Goal: Task Accomplishment & Management: Manage account settings

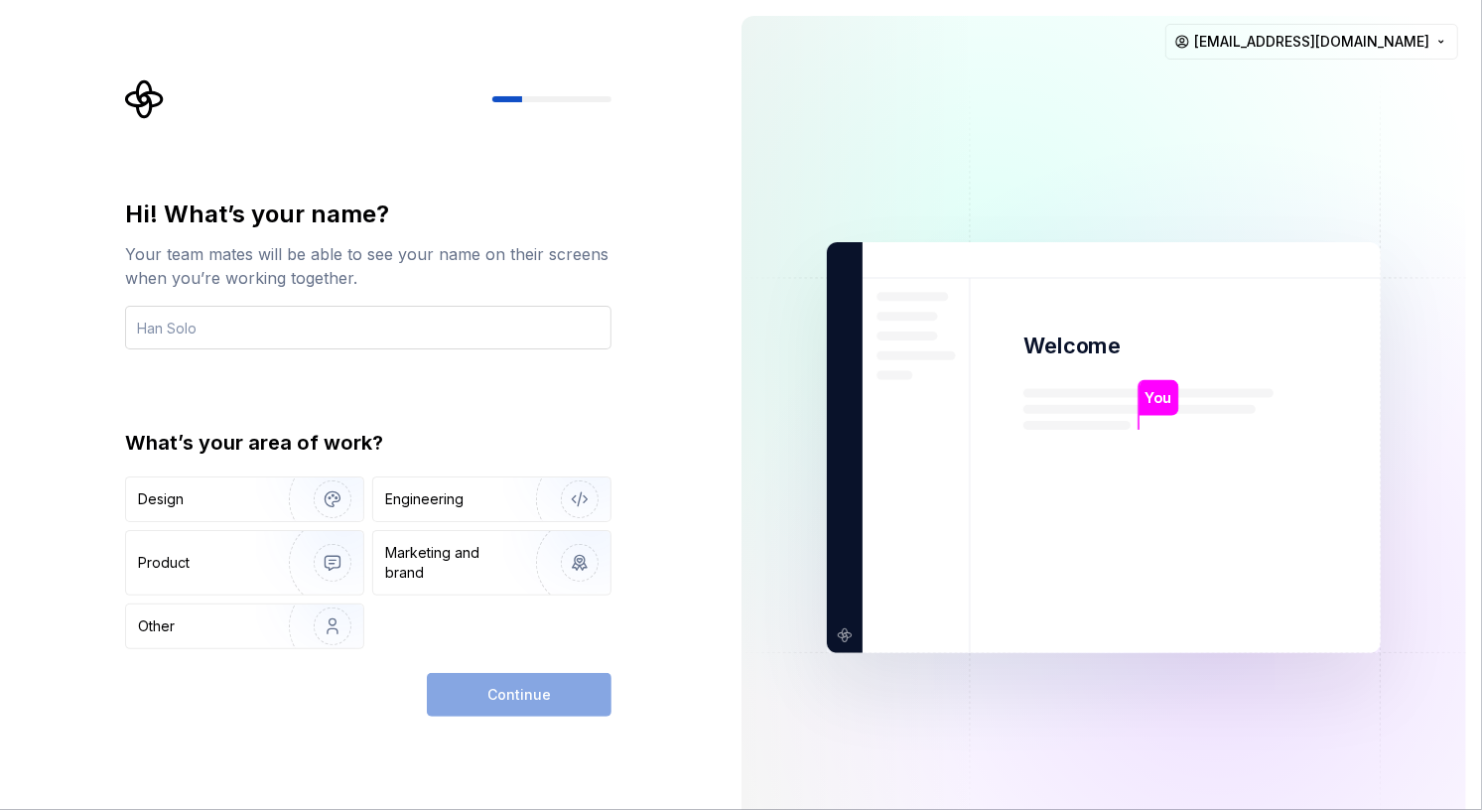
click at [370, 323] on input "text" at bounding box center [368, 328] width 486 height 44
click at [230, 324] on input "text" at bounding box center [368, 328] width 486 height 44
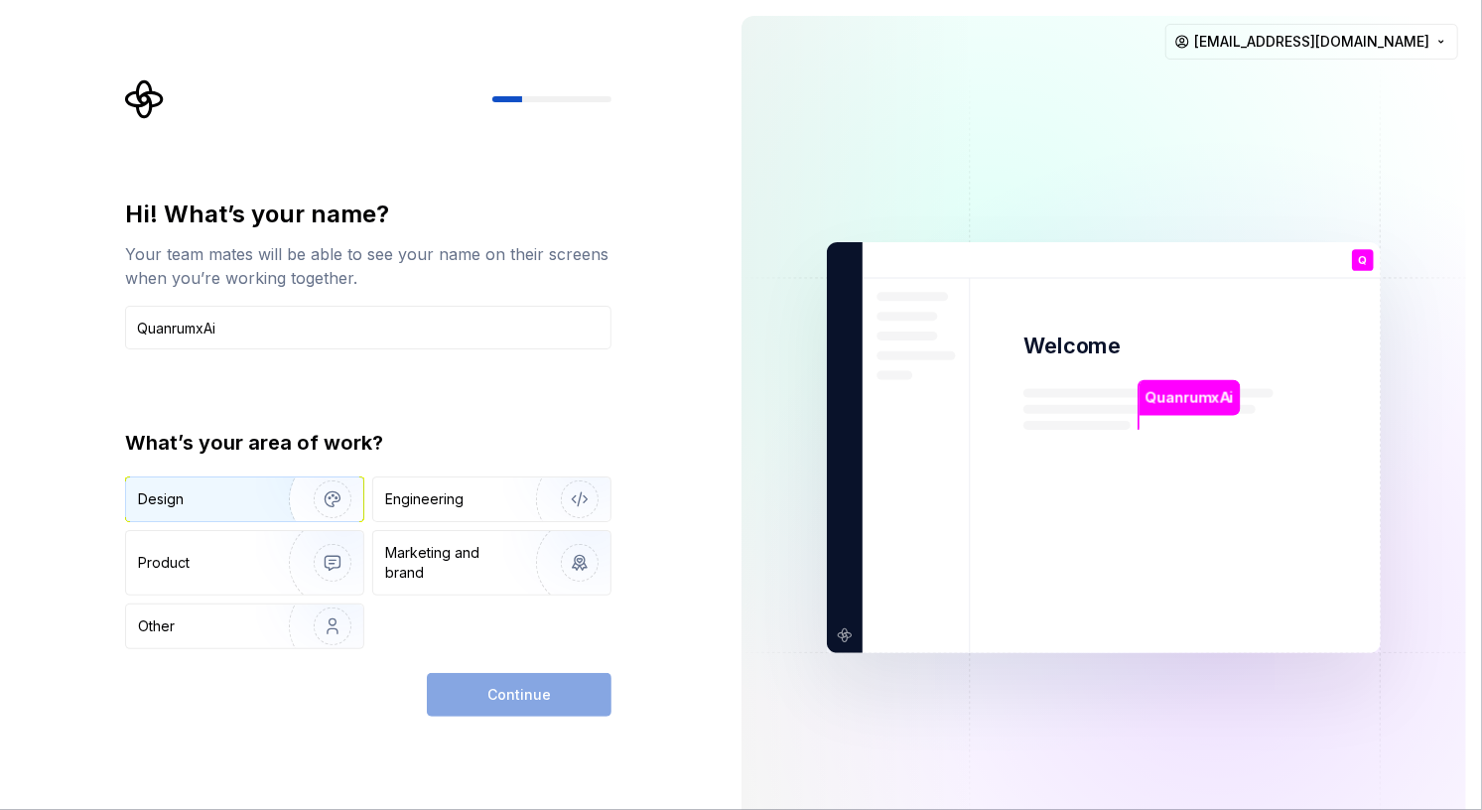
type input "QuanrumxAi"
click at [257, 498] on img "button" at bounding box center [319, 499] width 127 height 133
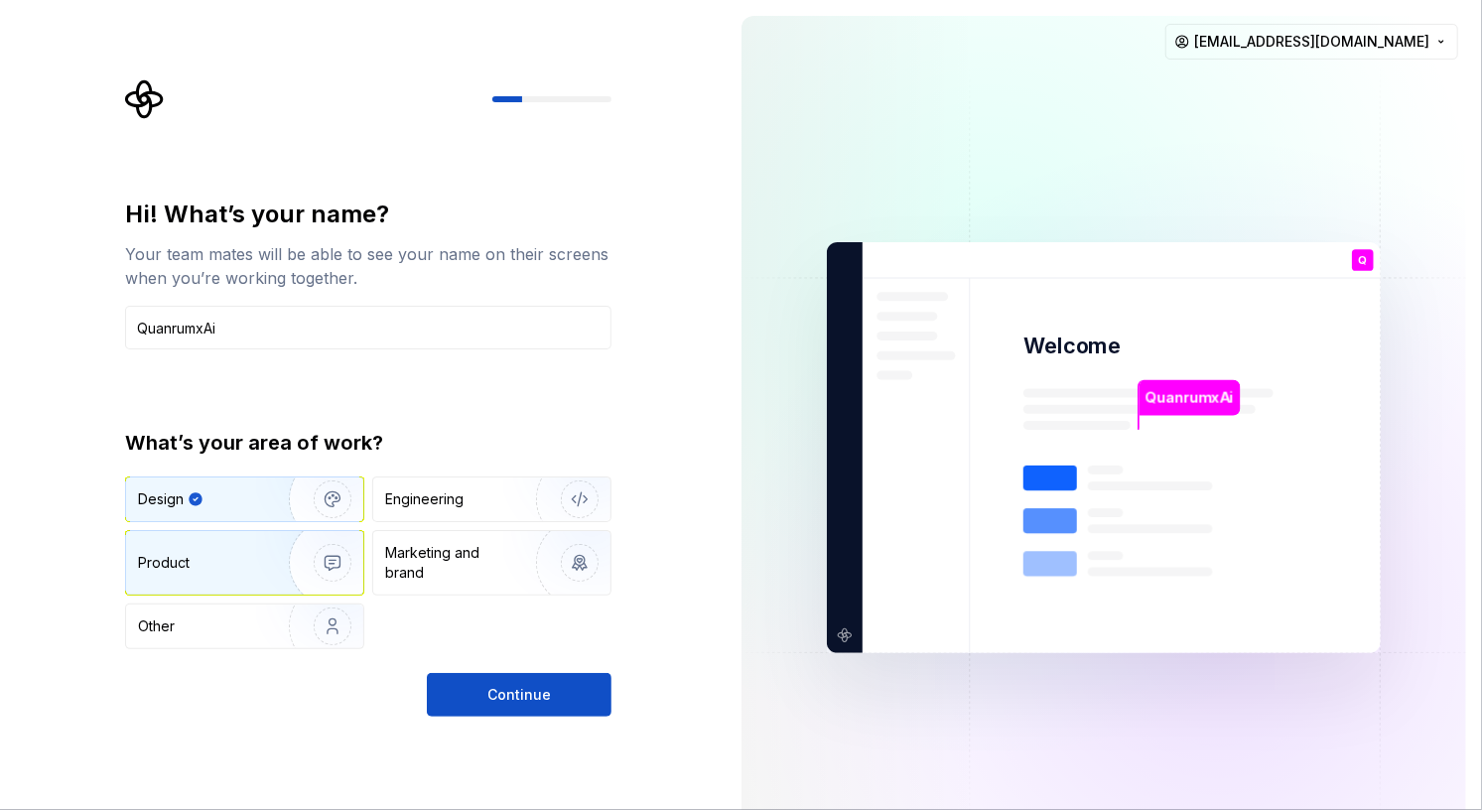
click at [265, 561] on img "button" at bounding box center [319, 562] width 127 height 133
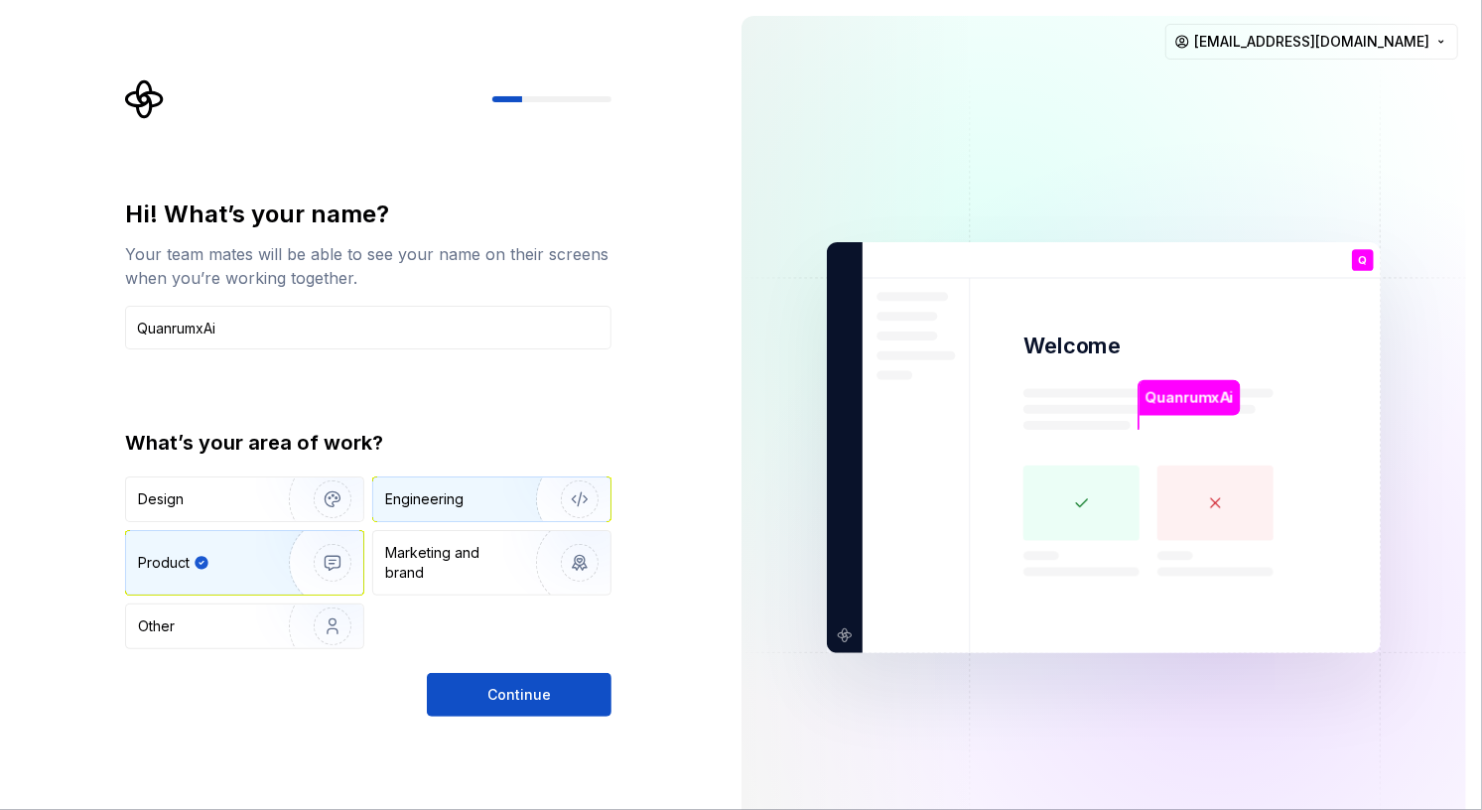
click at [498, 507] on div "Engineering" at bounding box center [464, 499] width 158 height 20
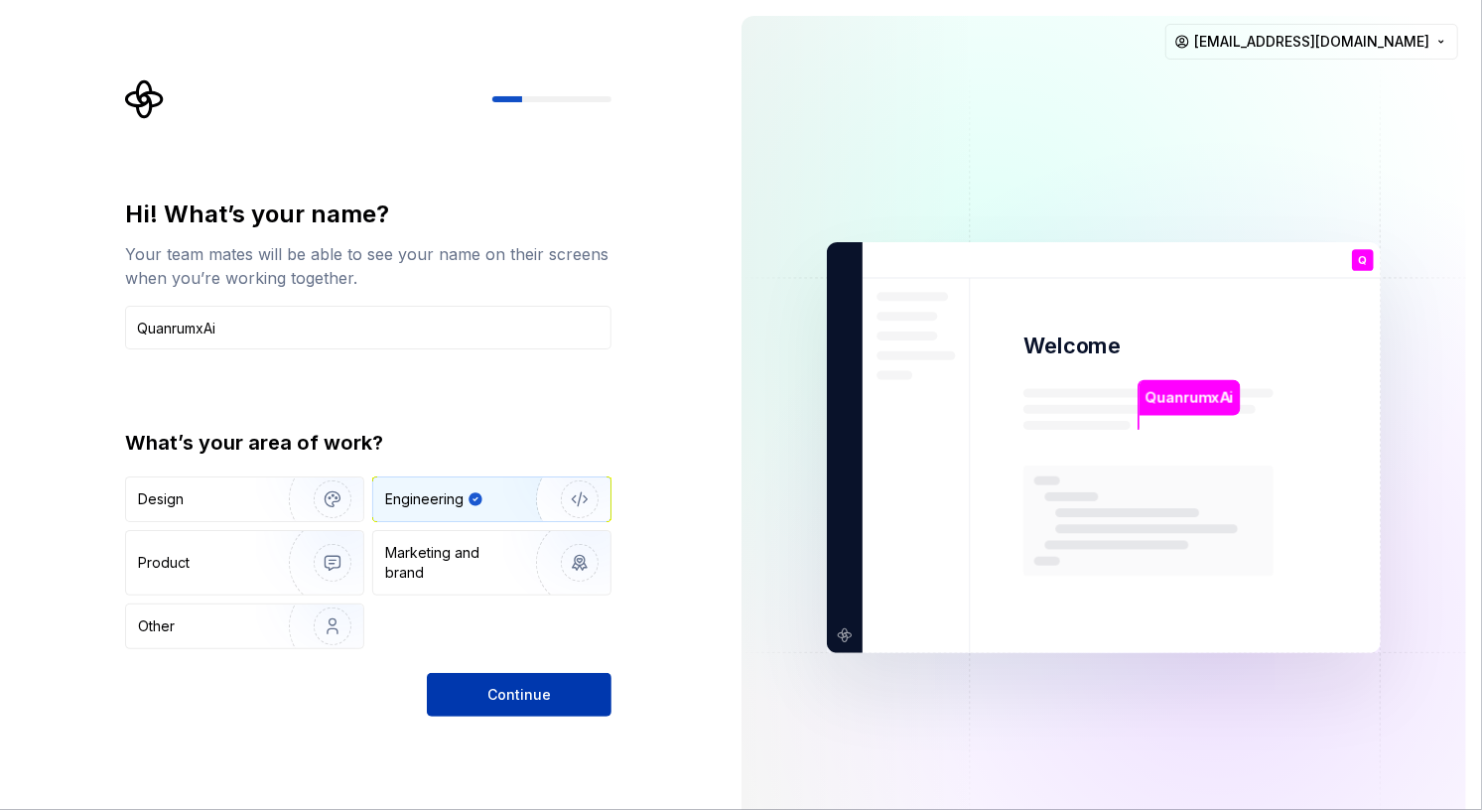
click at [507, 696] on span "Continue" at bounding box center [519, 695] width 64 height 20
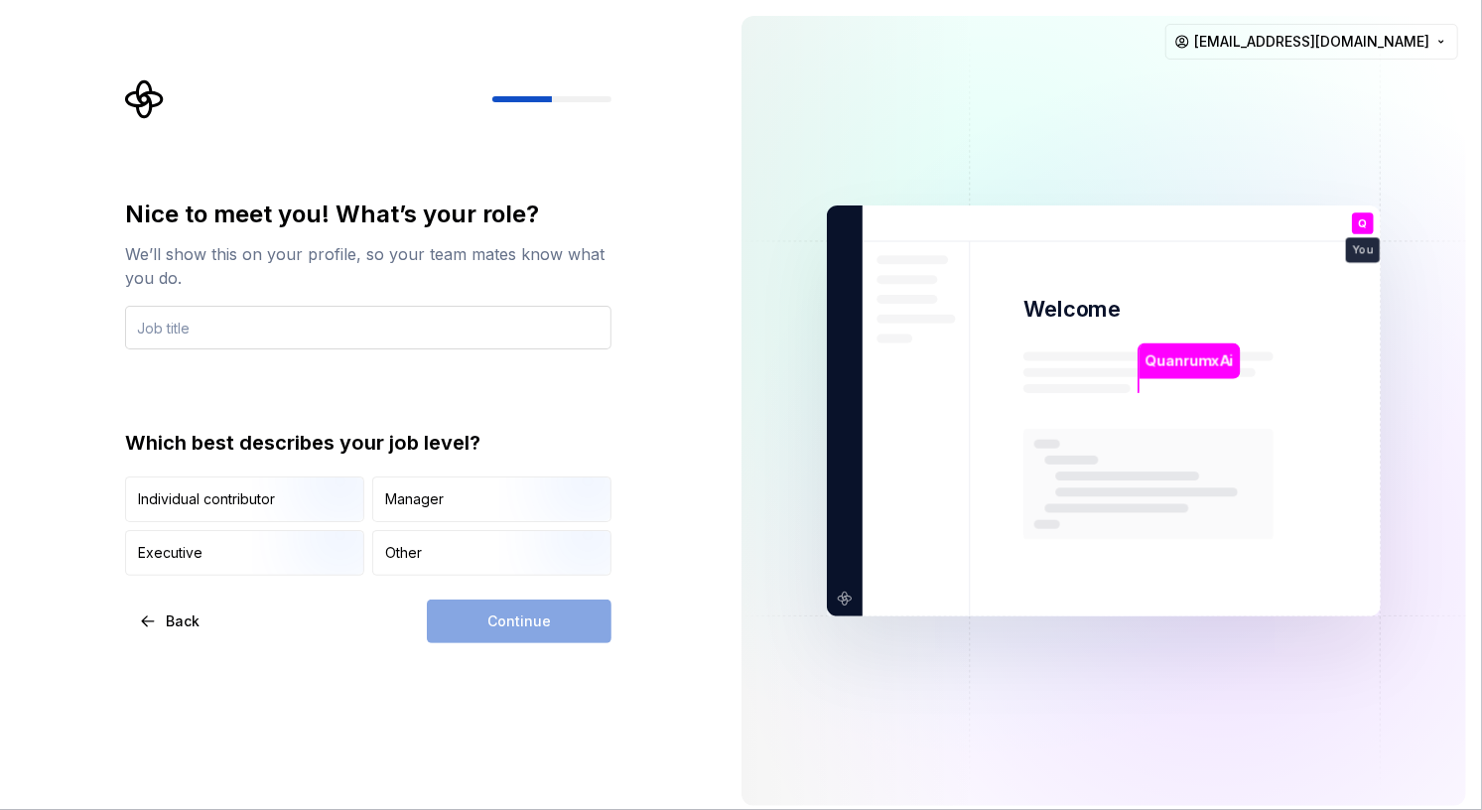
click at [295, 332] on input "text" at bounding box center [368, 328] width 486 height 44
type input "creator"
click at [483, 624] on div "Continue" at bounding box center [519, 622] width 185 height 44
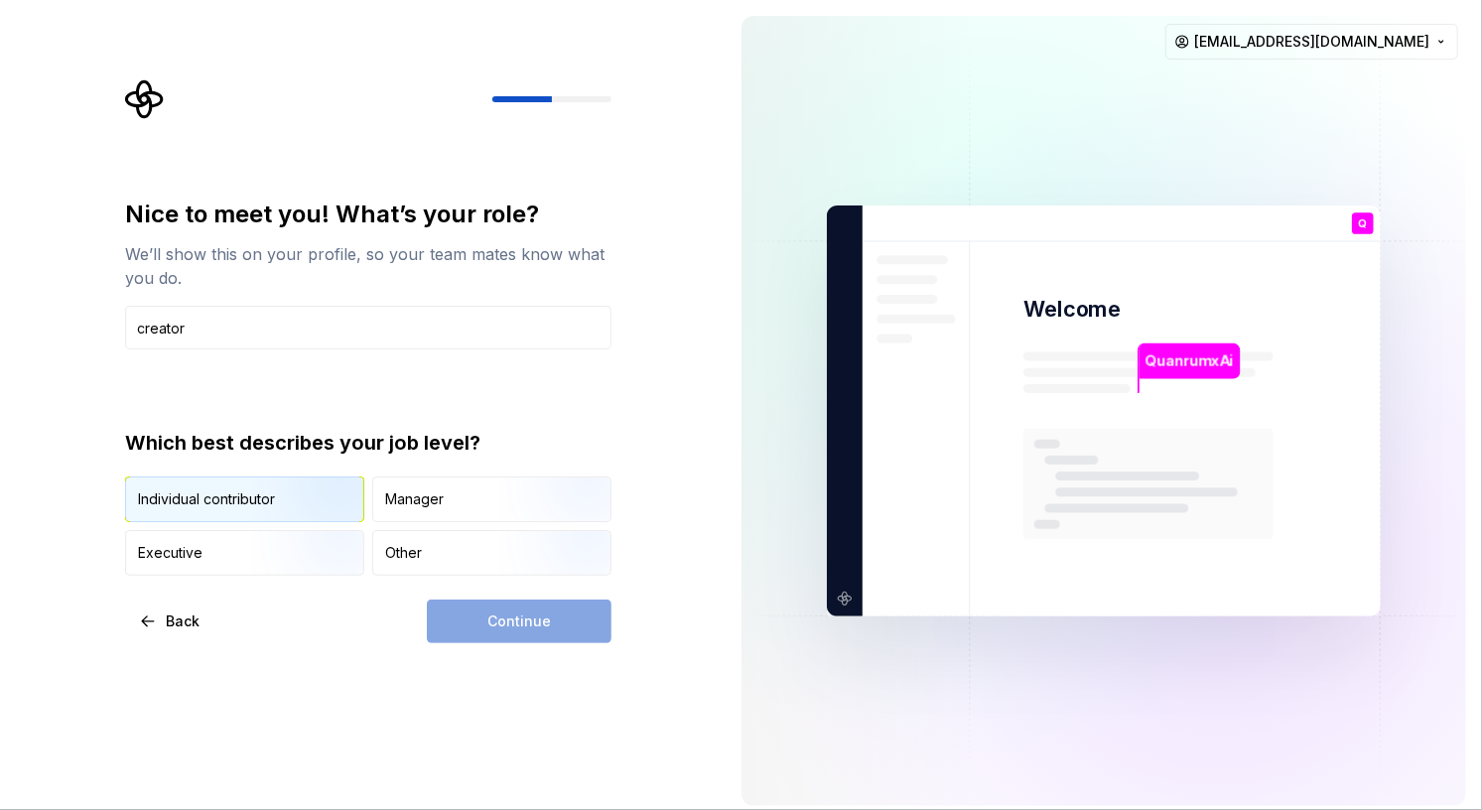
click at [296, 495] on img "button" at bounding box center [315, 524] width 127 height 133
click at [484, 631] on button "Continue" at bounding box center [519, 622] width 185 height 44
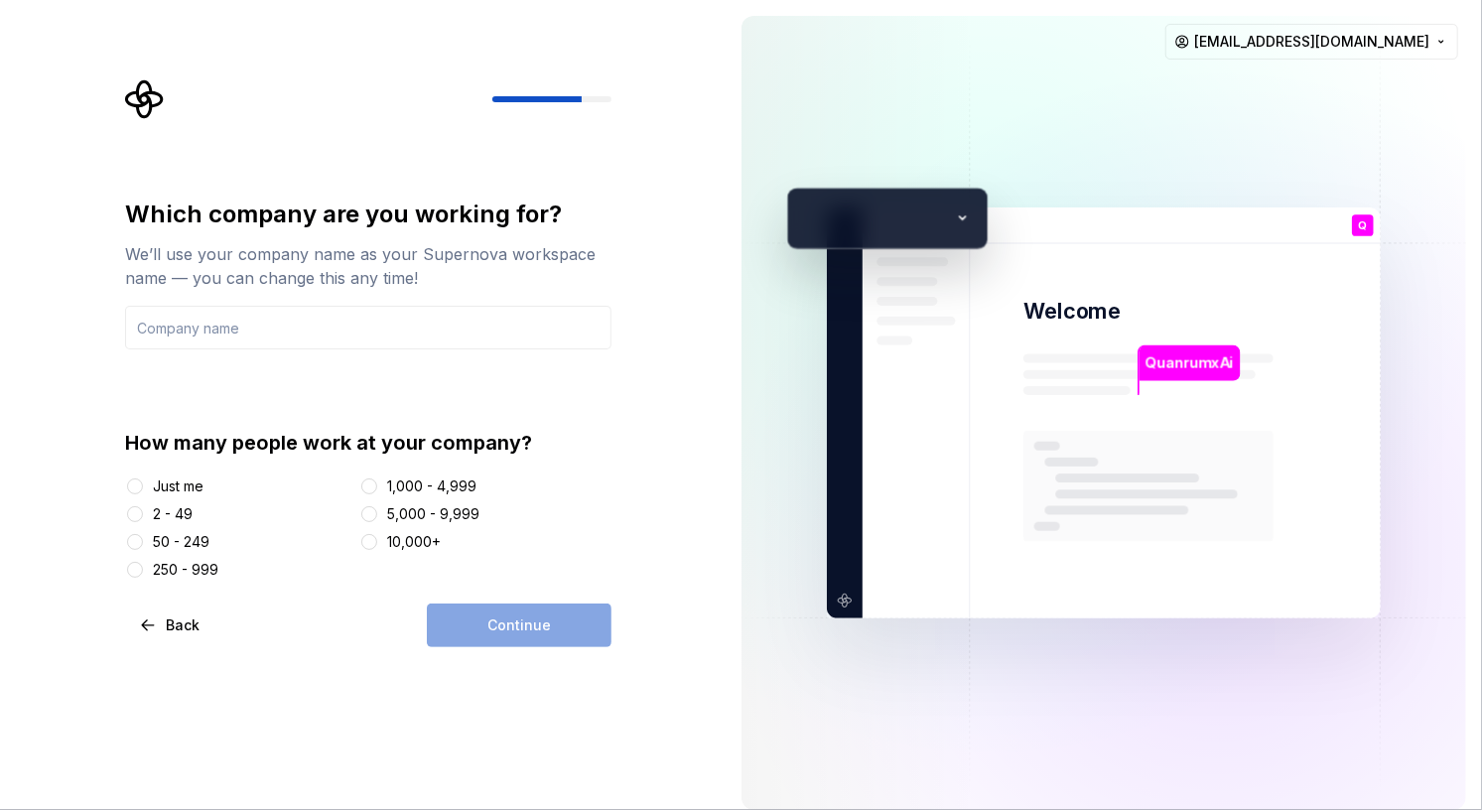
click at [190, 514] on div "2 - 49" at bounding box center [173, 514] width 40 height 20
click at [143, 514] on button "2 - 49" at bounding box center [135, 514] width 16 height 16
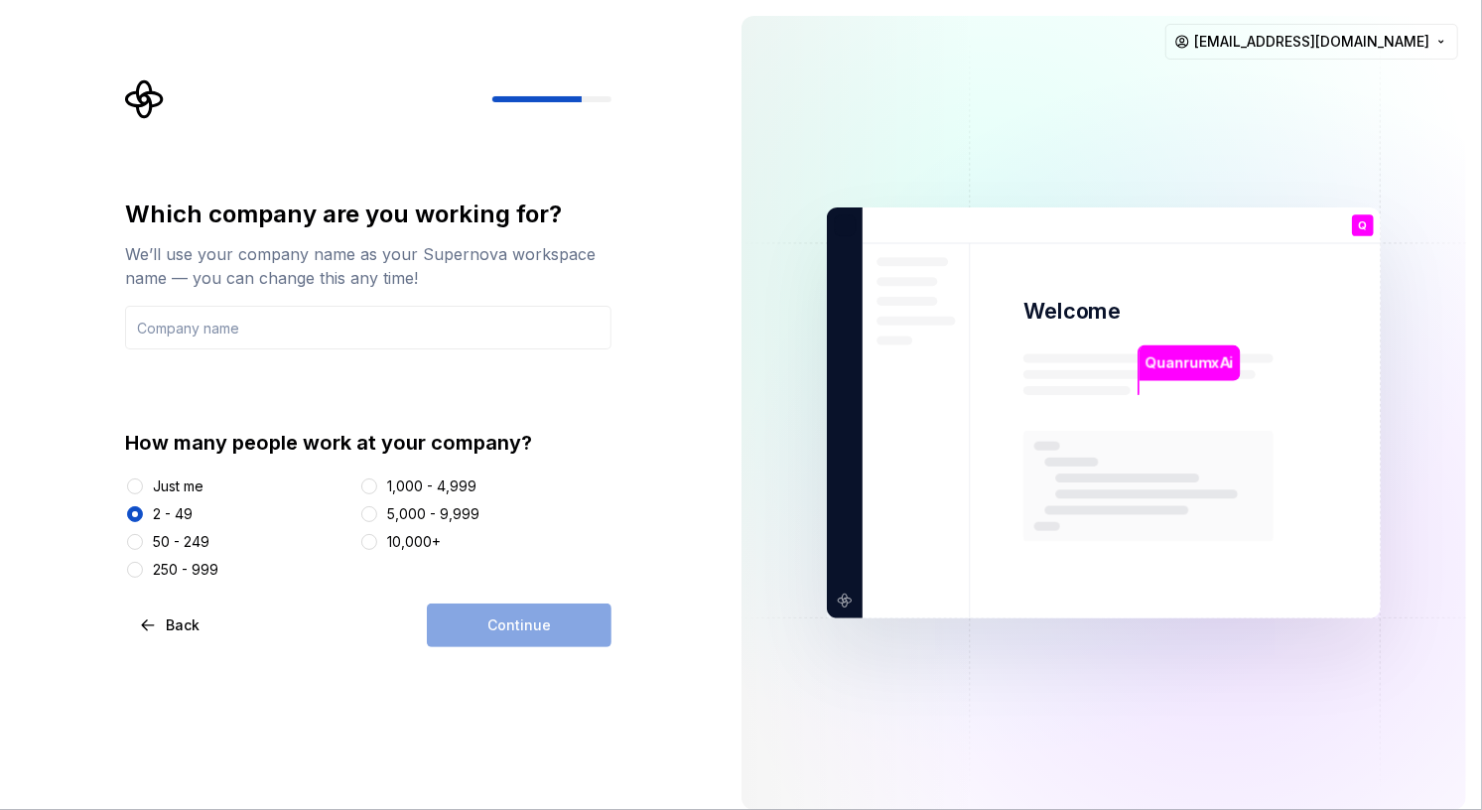
click at [526, 630] on div "Continue" at bounding box center [519, 626] width 185 height 44
click at [184, 489] on div "Just me" at bounding box center [178, 487] width 51 height 20
click at [143, 489] on button "Just me" at bounding box center [135, 487] width 16 height 16
click at [271, 323] on input "text" at bounding box center [368, 328] width 486 height 44
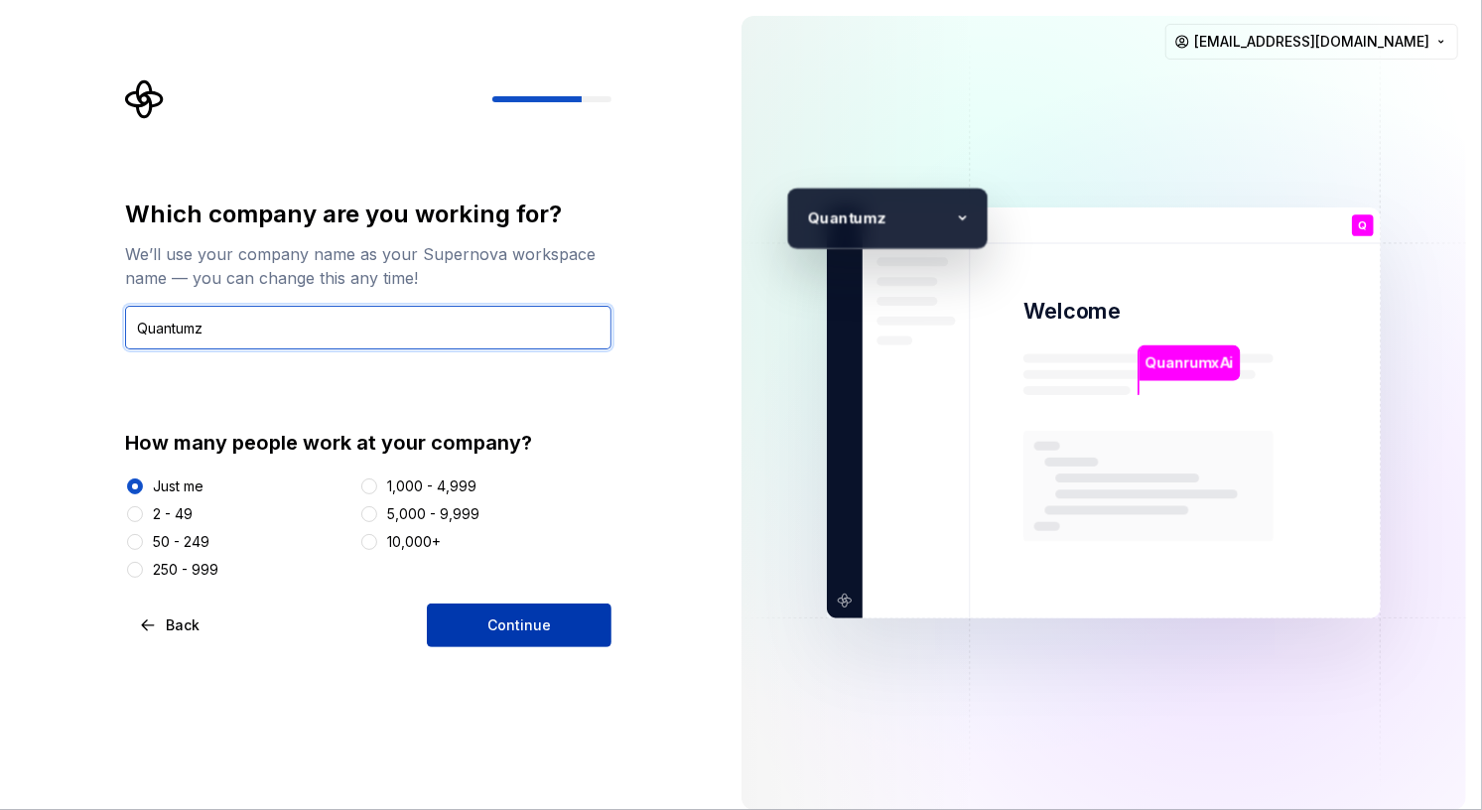
type input "Quantumz"
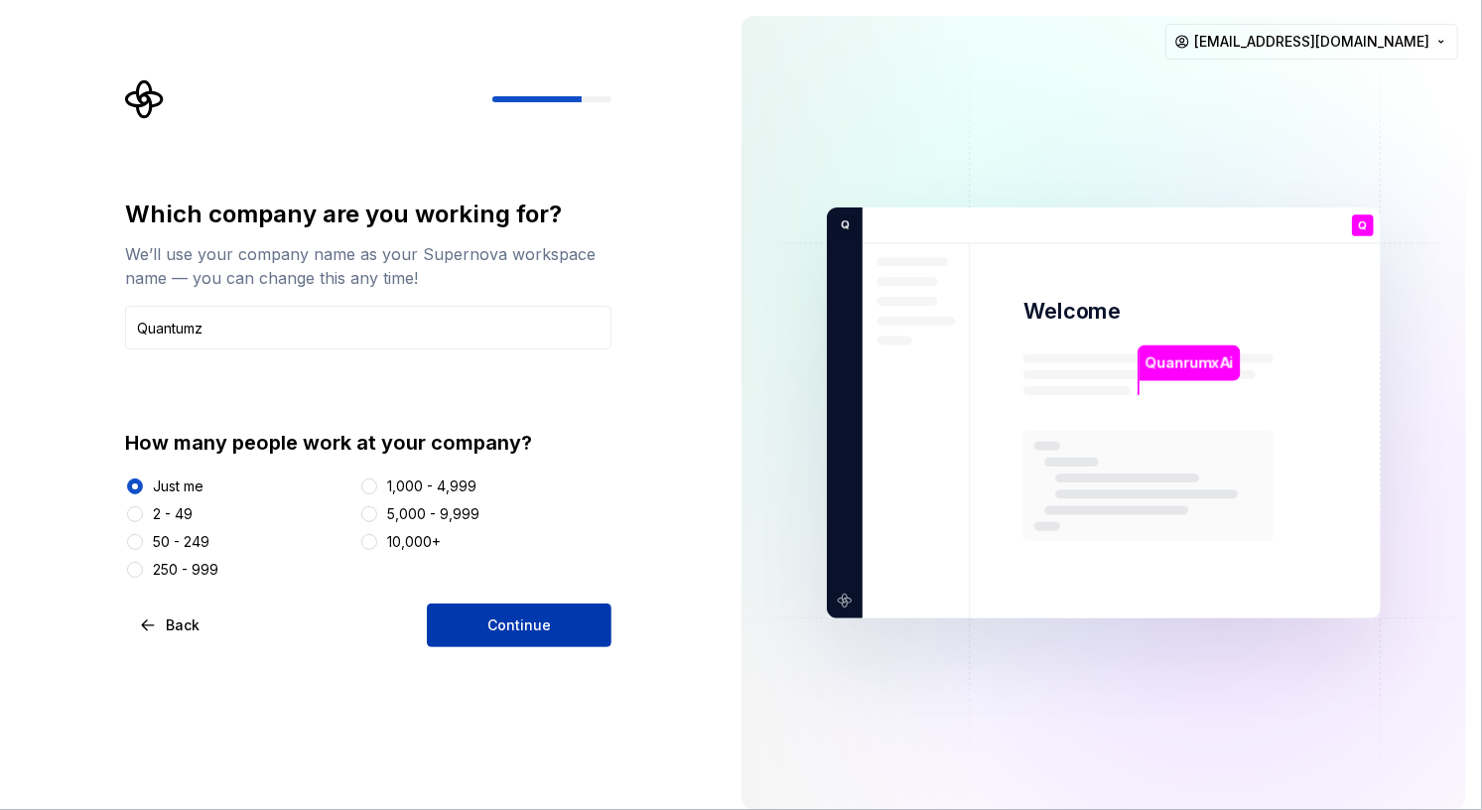
click at [444, 611] on button "Continue" at bounding box center [519, 626] width 185 height 44
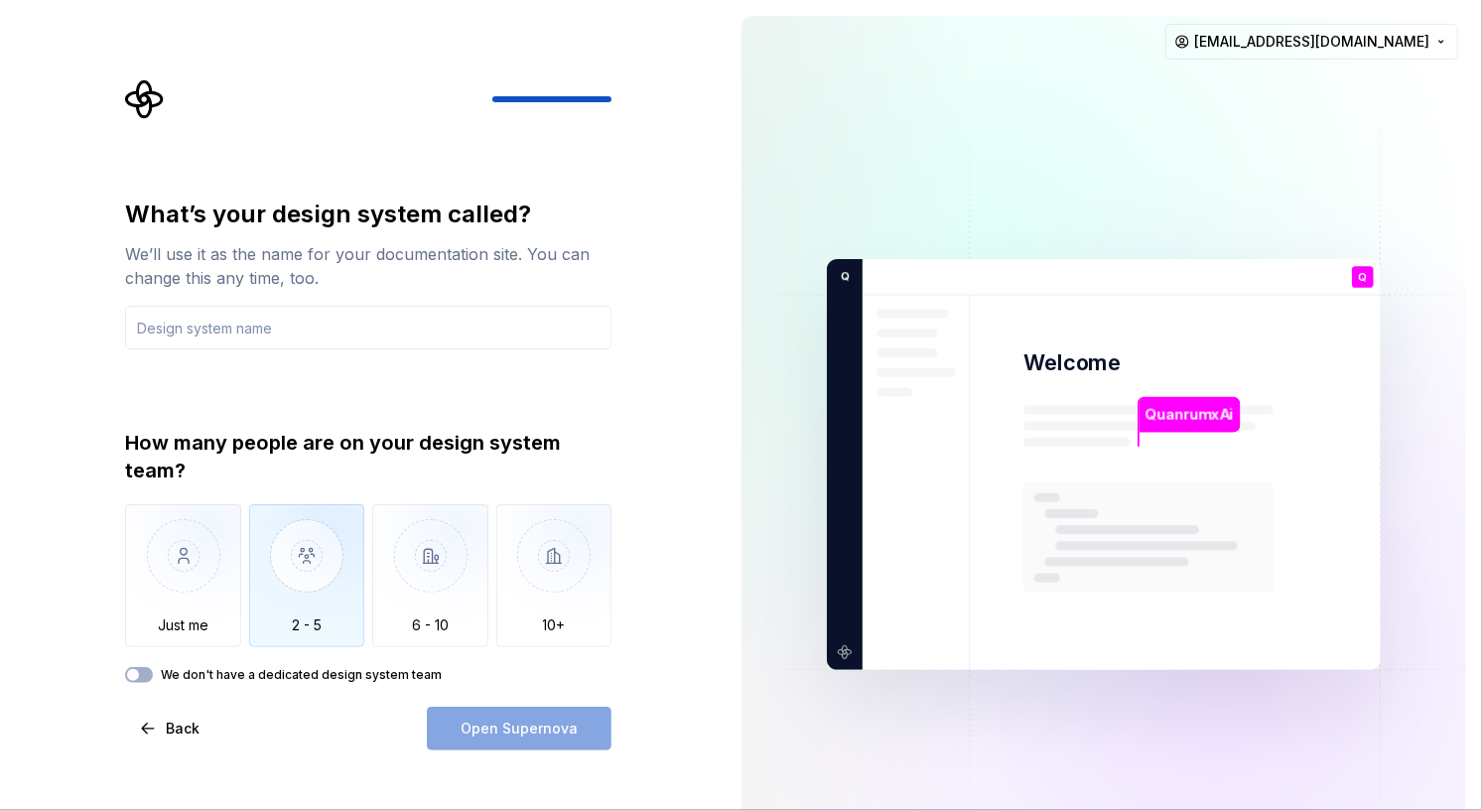
click at [340, 595] on img "button" at bounding box center [307, 570] width 116 height 133
click at [140, 671] on icon "button" at bounding box center [133, 675] width 16 height 12
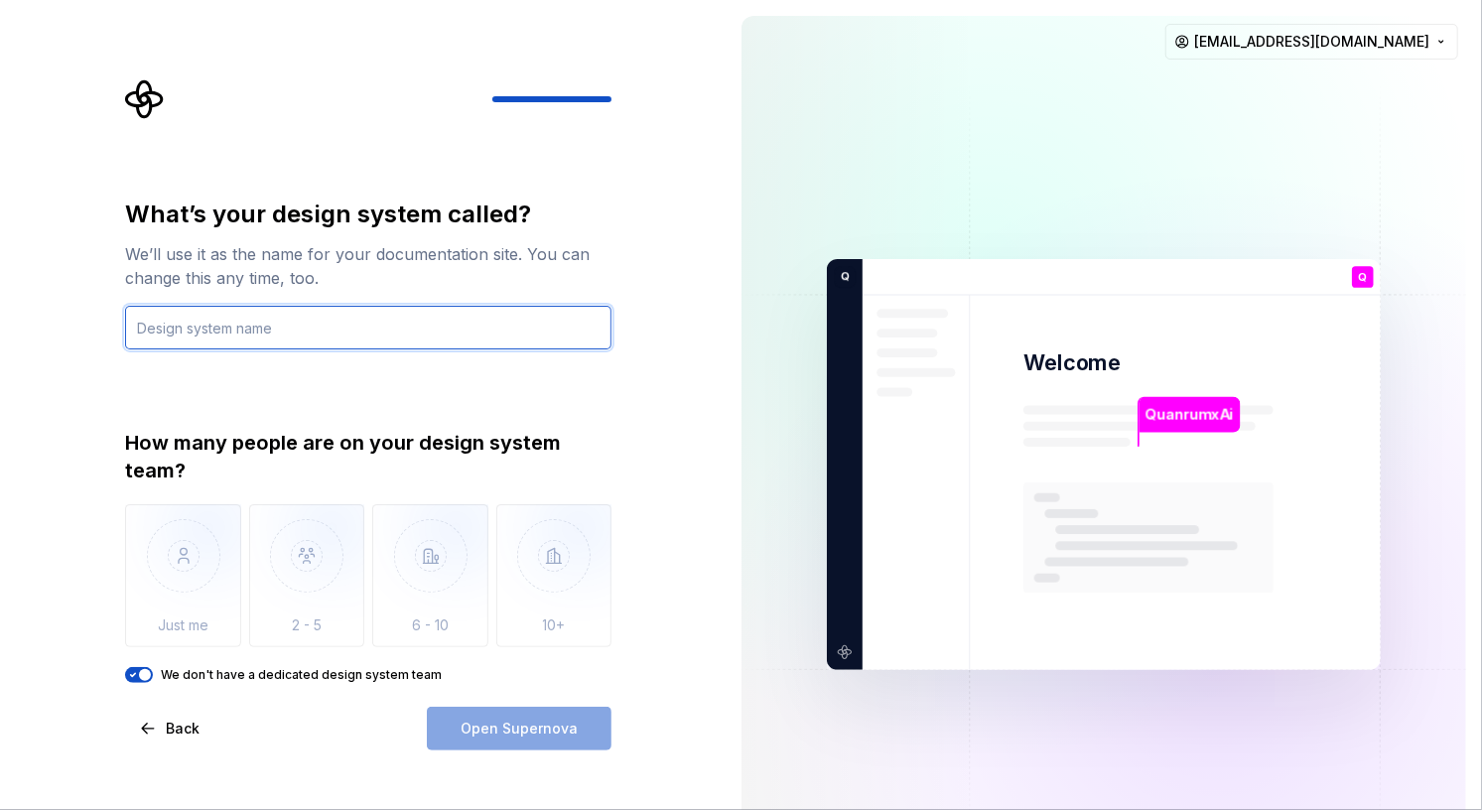
click at [399, 329] on input "text" at bounding box center [368, 328] width 486 height 44
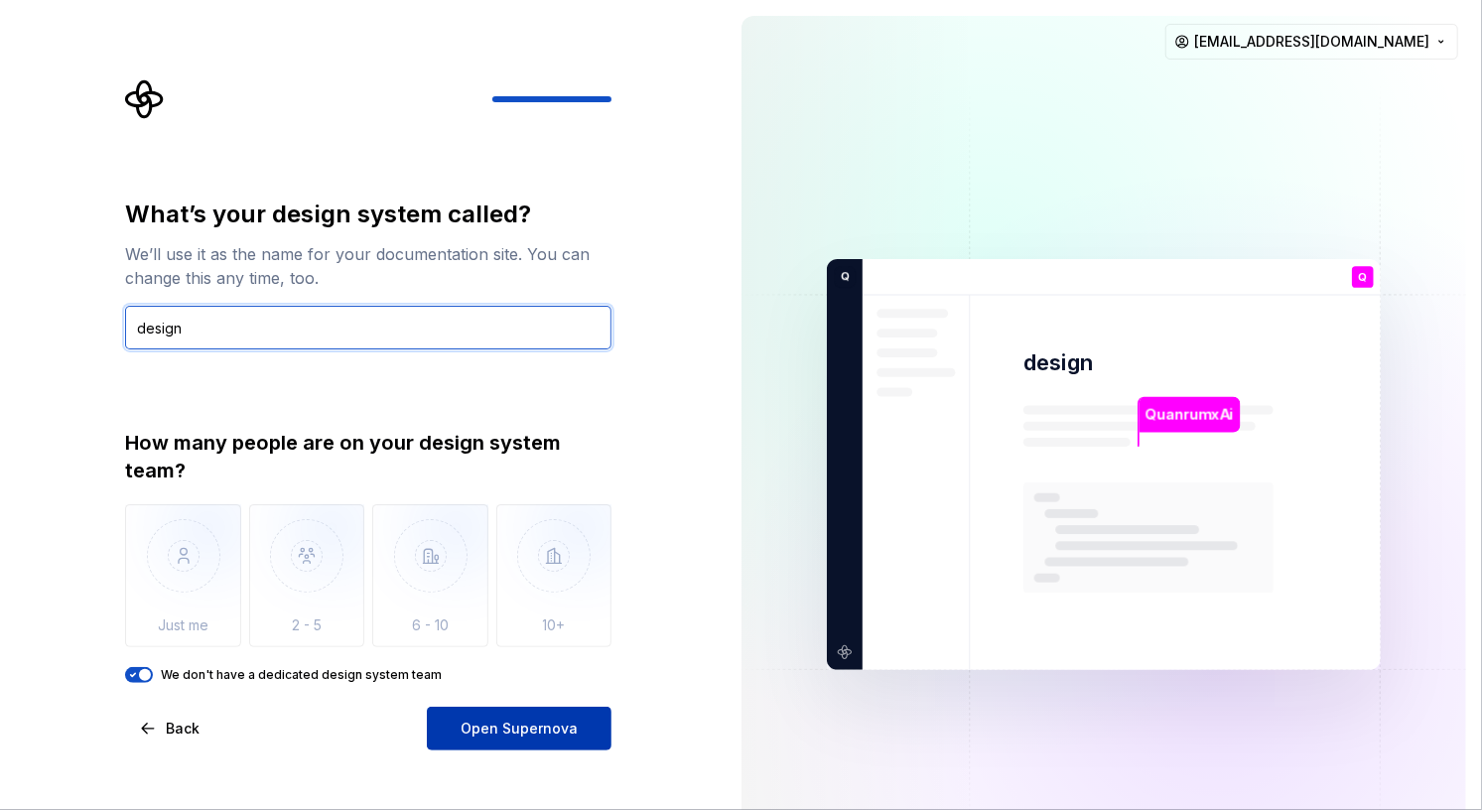
type input "design"
click at [484, 723] on span "Open Supernova" at bounding box center [519, 729] width 117 height 20
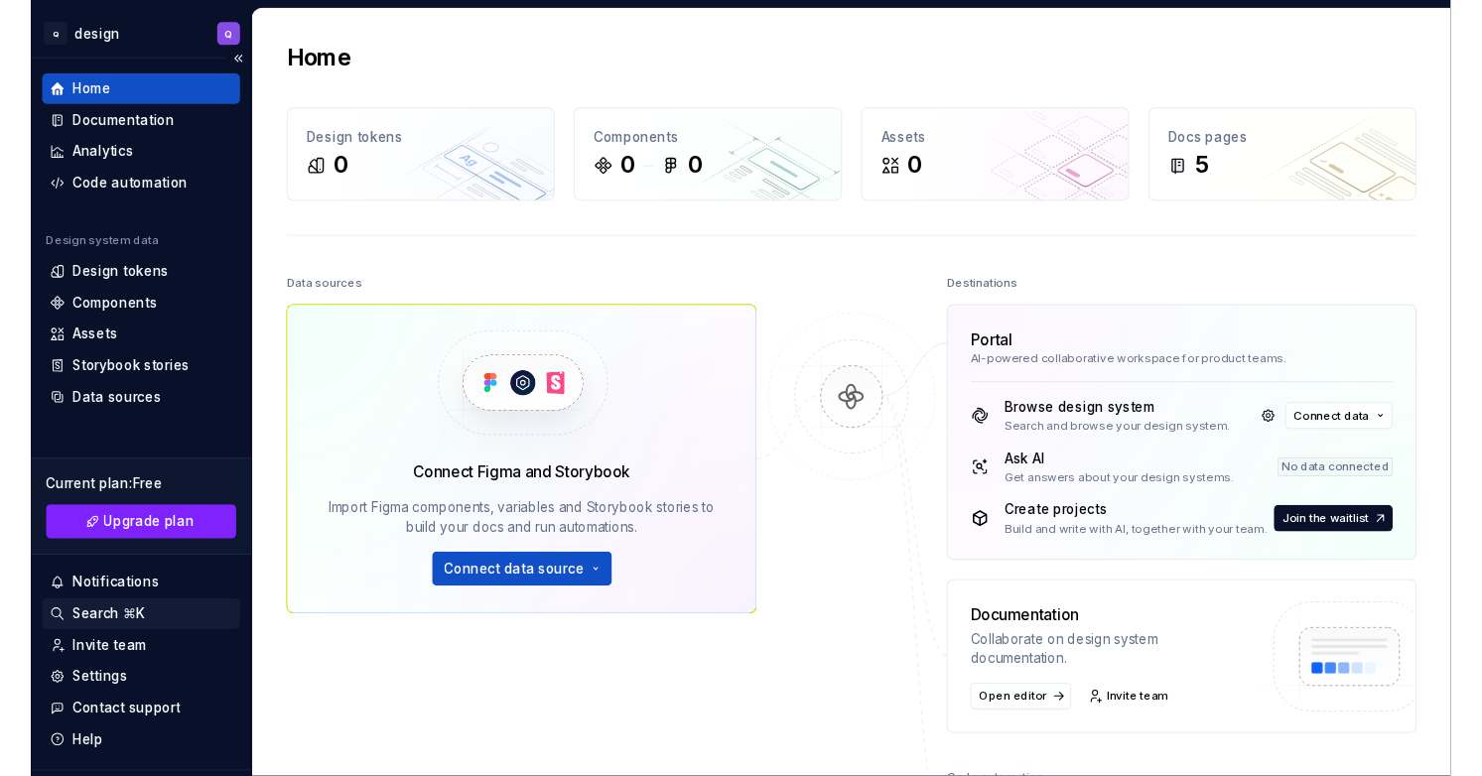
scroll to position [45, 0]
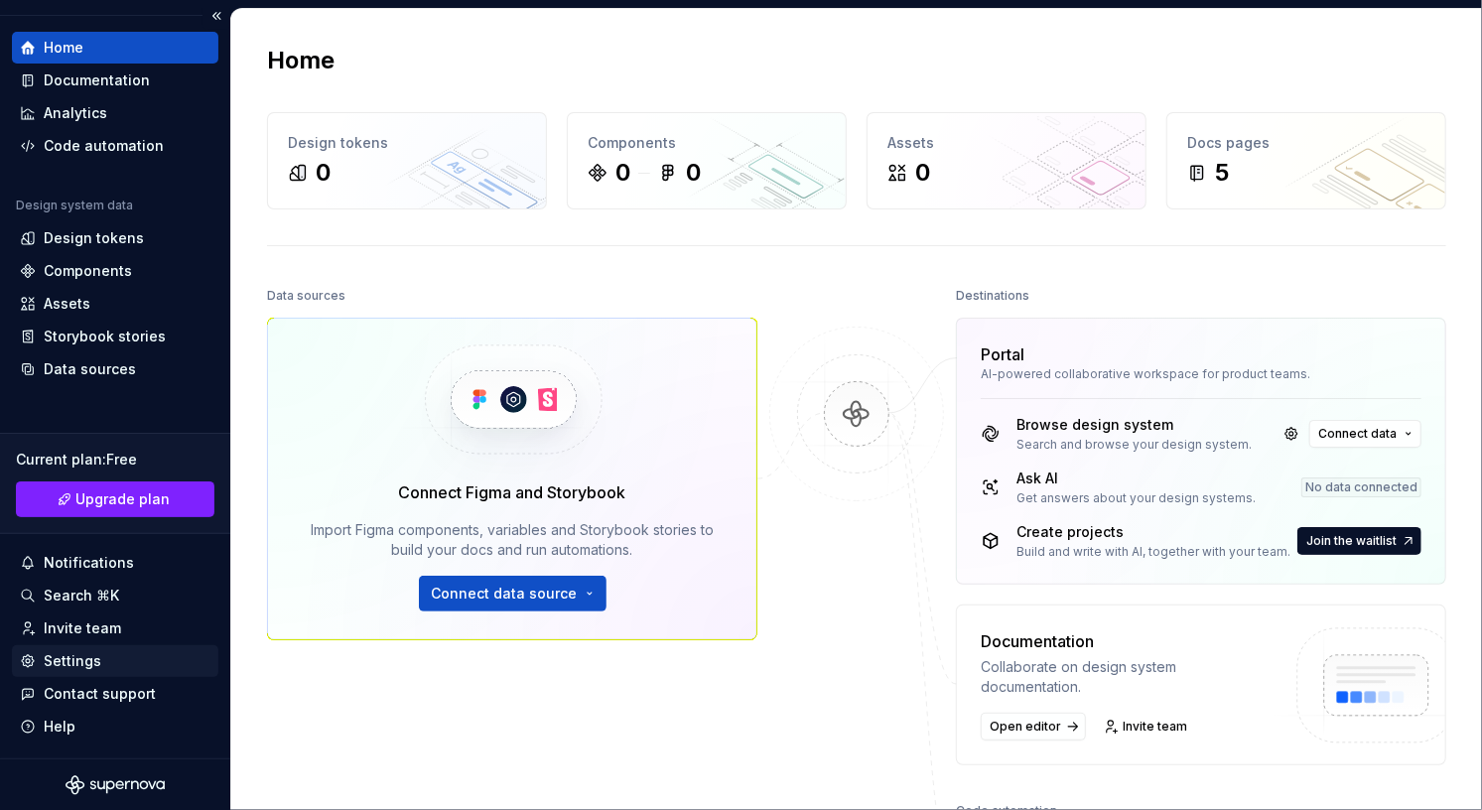
click at [70, 658] on div "Settings" at bounding box center [73, 661] width 58 height 20
